Goal: Information Seeking & Learning: Learn about a topic

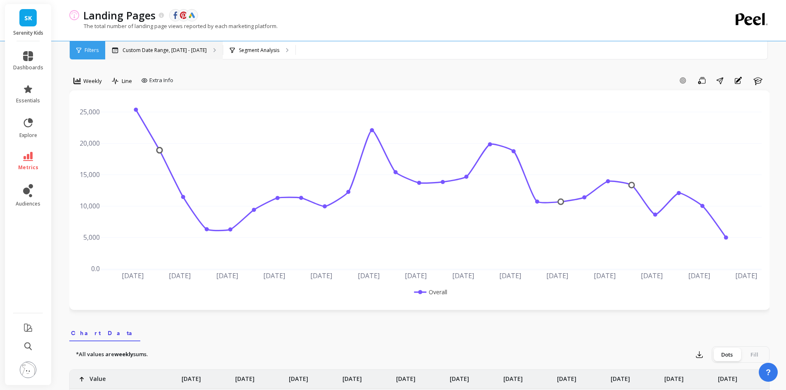
click at [199, 53] on p "Custom Date Range, [DATE] - [DATE]" at bounding box center [165, 50] width 84 height 7
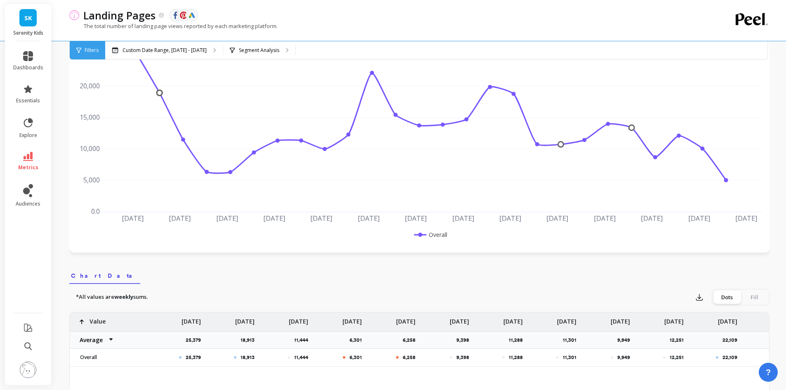
scroll to position [41, 0]
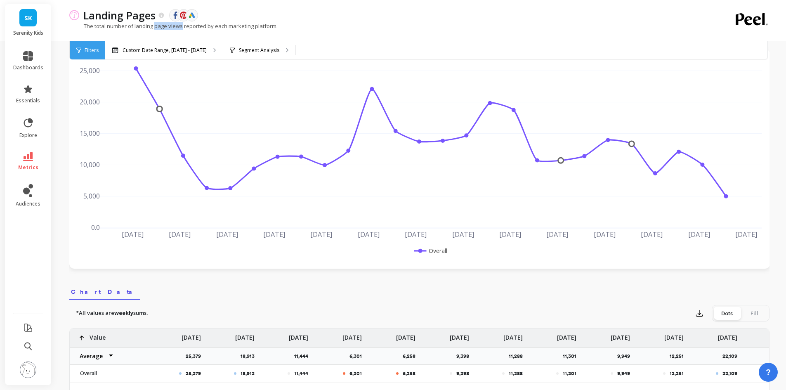
drag, startPoint x: 154, startPoint y: 27, endPoint x: 182, endPoint y: 27, distance: 27.6
click at [182, 27] on p "The total number of landing page views reported by each marketing platform." at bounding box center [173, 25] width 208 height 7
copy p "page views"
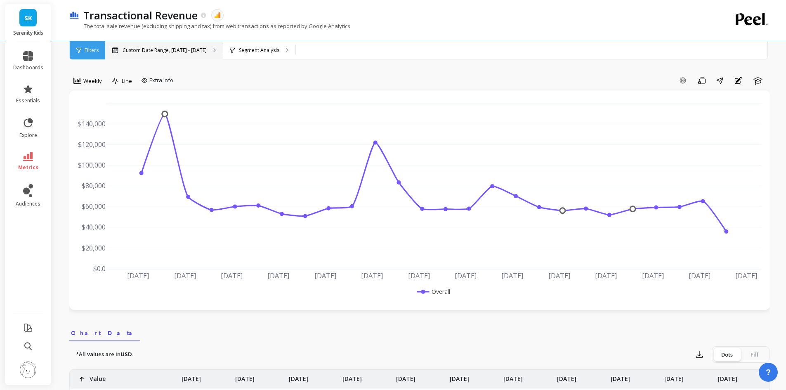
click at [171, 49] on p "Custom Date Range, [DATE] - [DATE]" at bounding box center [165, 50] width 84 height 7
click at [84, 47] on div "Filters" at bounding box center [87, 50] width 35 height 18
click at [87, 79] on span "Weekly" at bounding box center [92, 81] width 19 height 8
click at [91, 151] on div "Monthly" at bounding box center [99, 146] width 57 height 14
